Goal: Find specific page/section: Find specific page/section

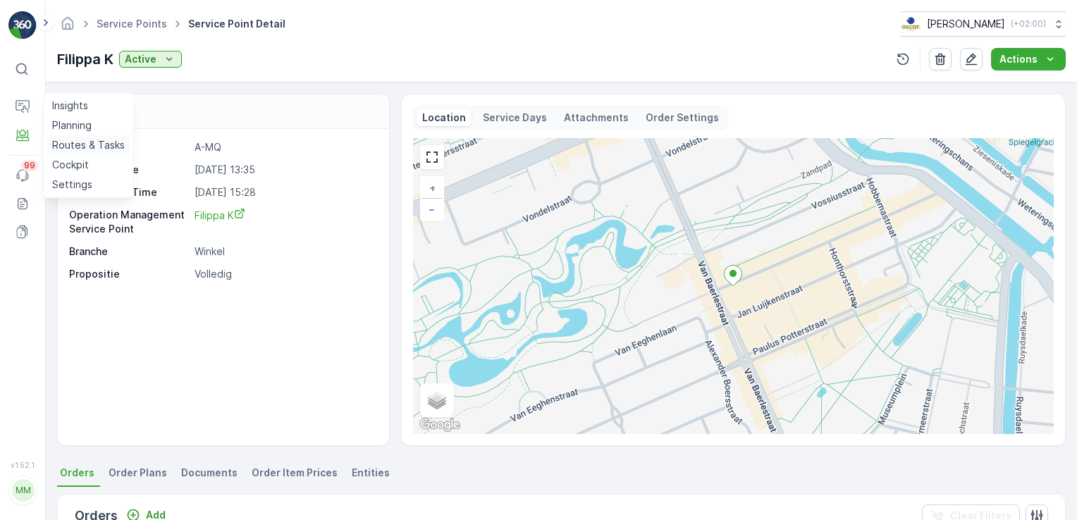
click at [56, 140] on p "Routes & Tasks" at bounding box center [88, 145] width 73 height 14
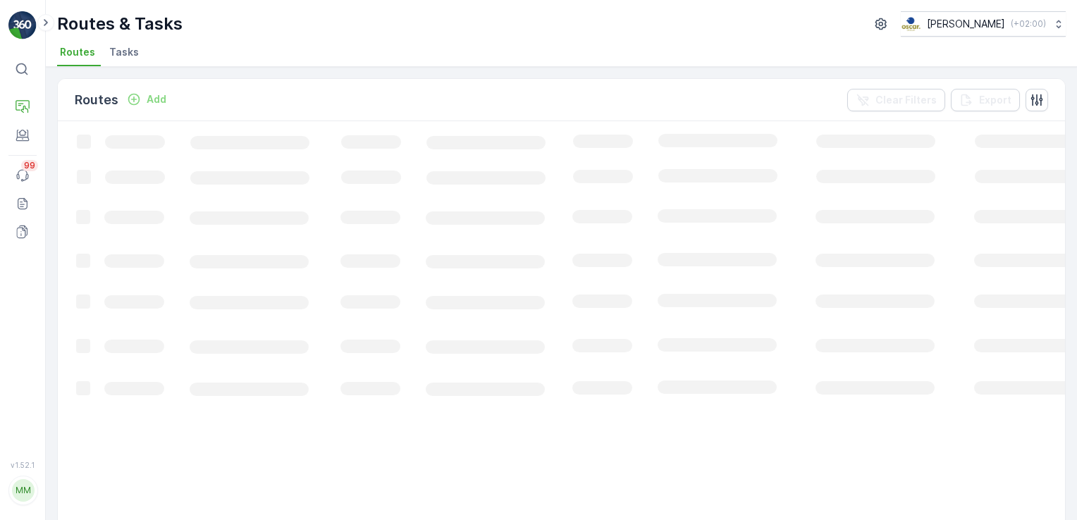
click at [129, 56] on span "Tasks" at bounding box center [124, 52] width 30 height 14
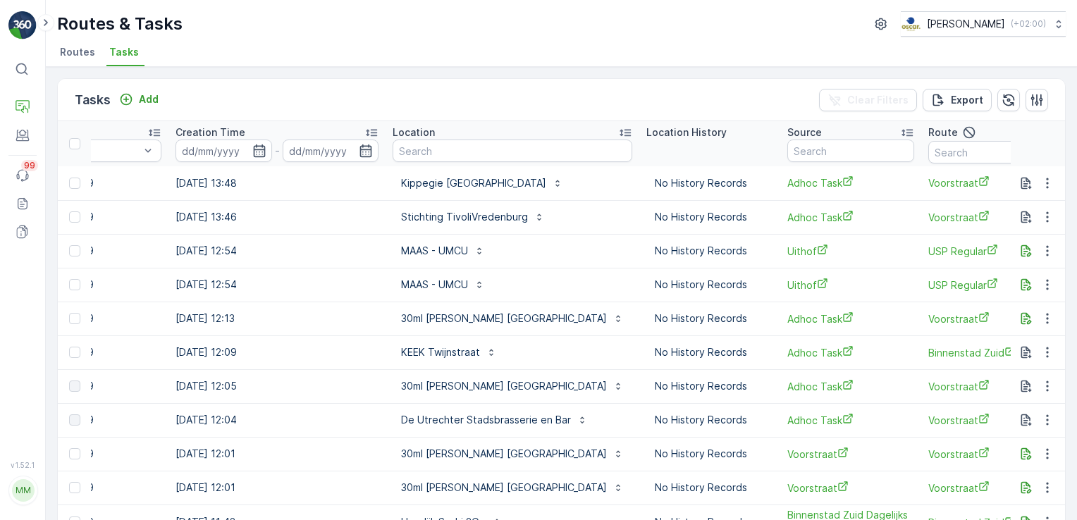
scroll to position [0, 1231]
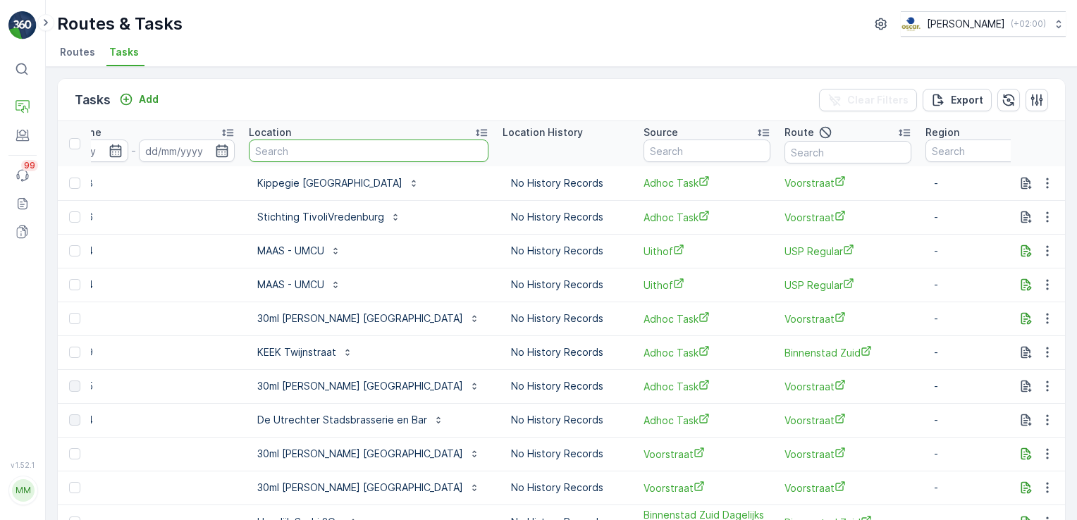
click at [337, 149] on input "text" at bounding box center [369, 151] width 240 height 23
type input "esh pitabar"
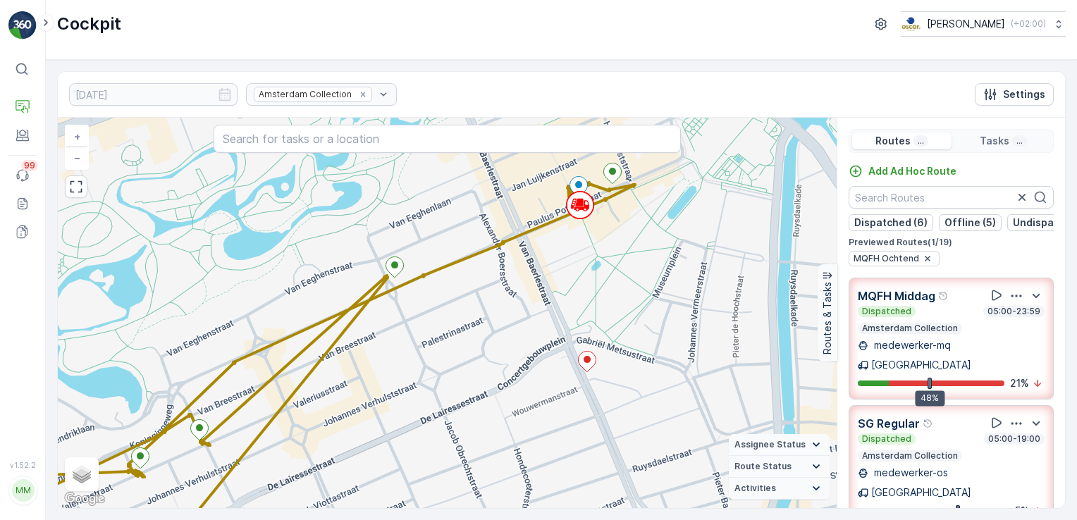
scroll to position [302, 0]
